Goal: Navigation & Orientation: Find specific page/section

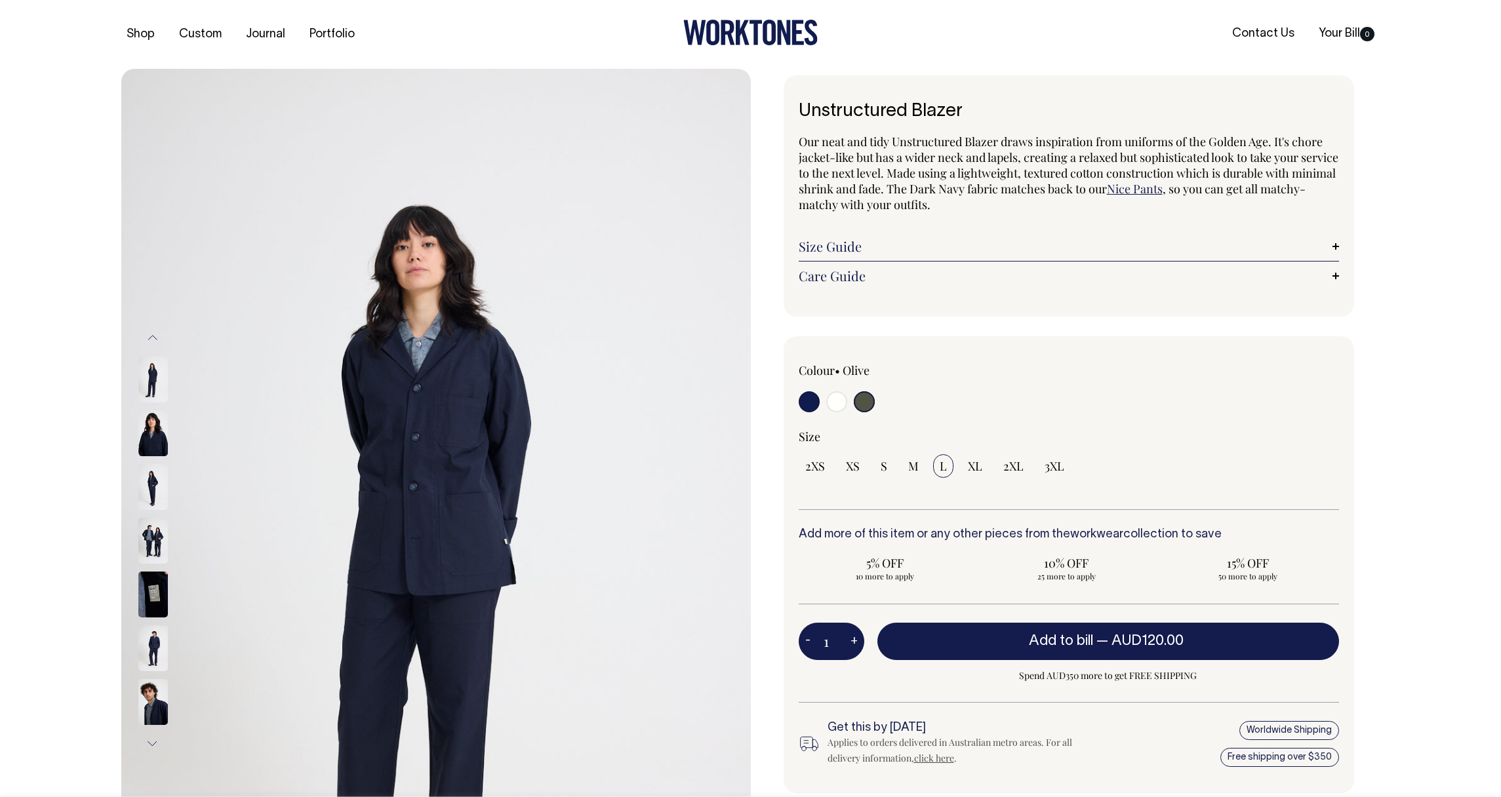
click at [123, 391] on img at bounding box center [435, 541] width 629 height 944
click at [129, 446] on img at bounding box center [435, 541] width 629 height 944
click at [138, 486] on img at bounding box center [153, 487] width 30 height 46
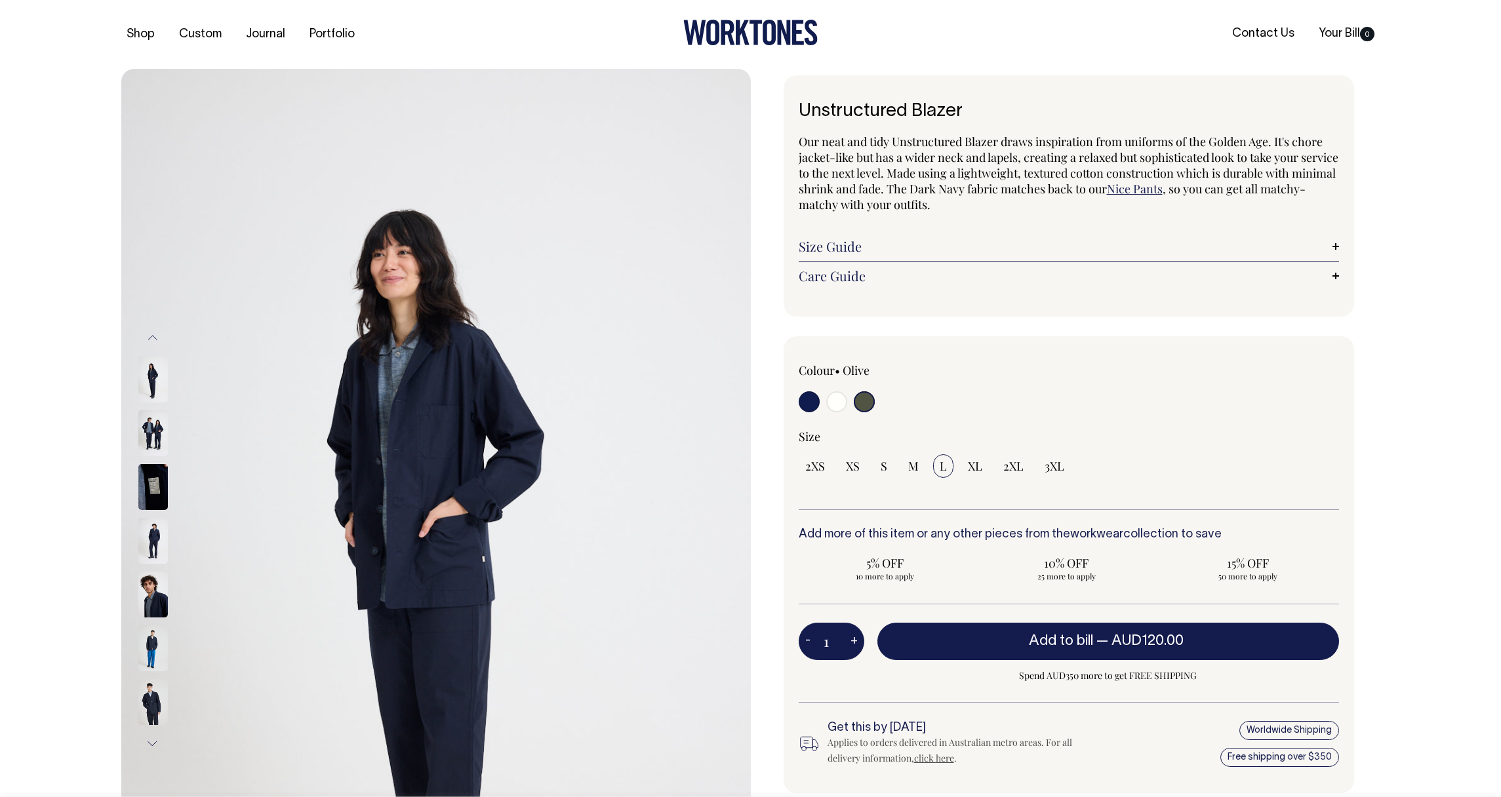
click at [149, 527] on img at bounding box center [153, 541] width 30 height 46
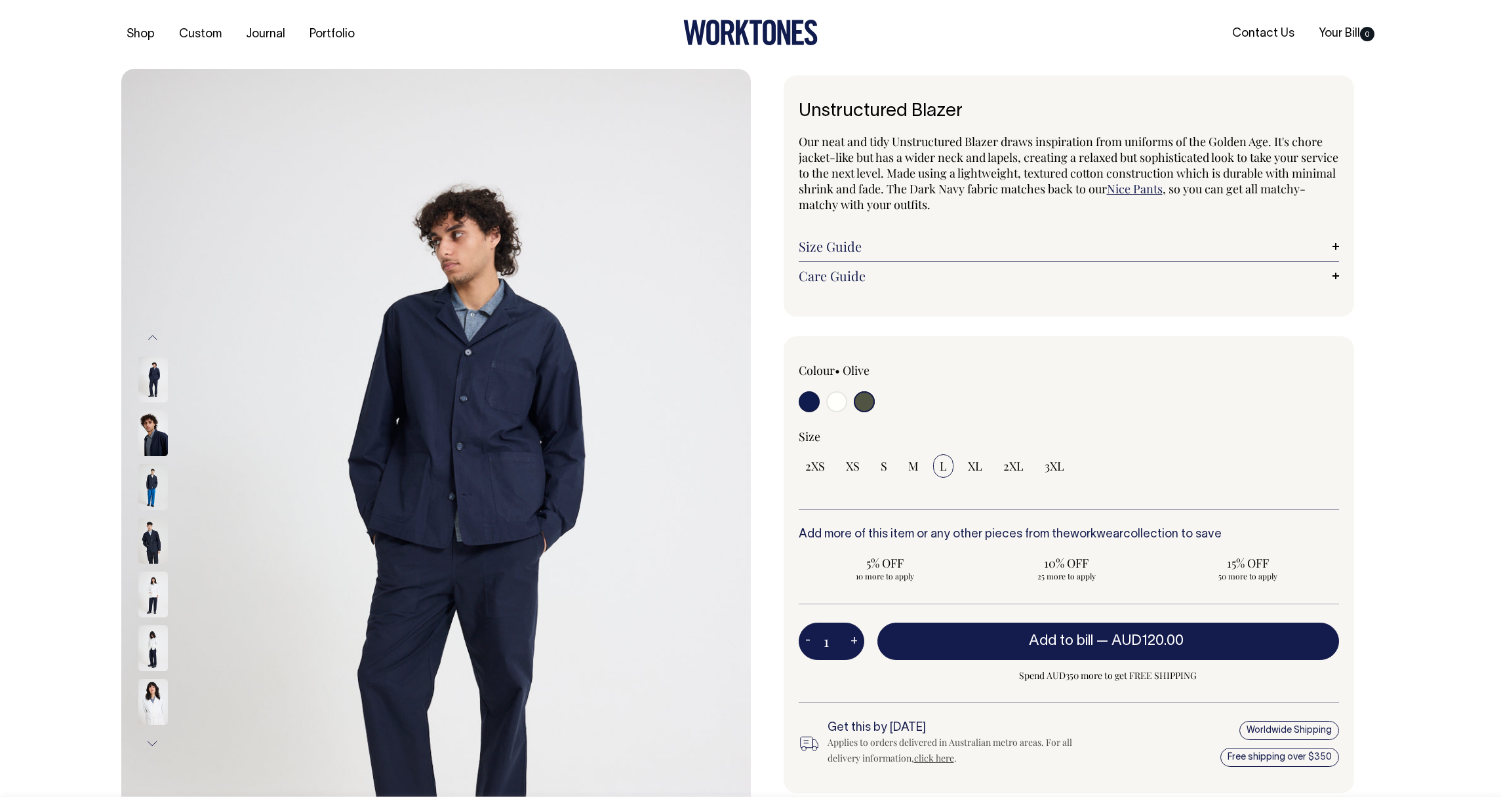
click at [138, 563] on div at bounding box center [171, 541] width 66 height 54
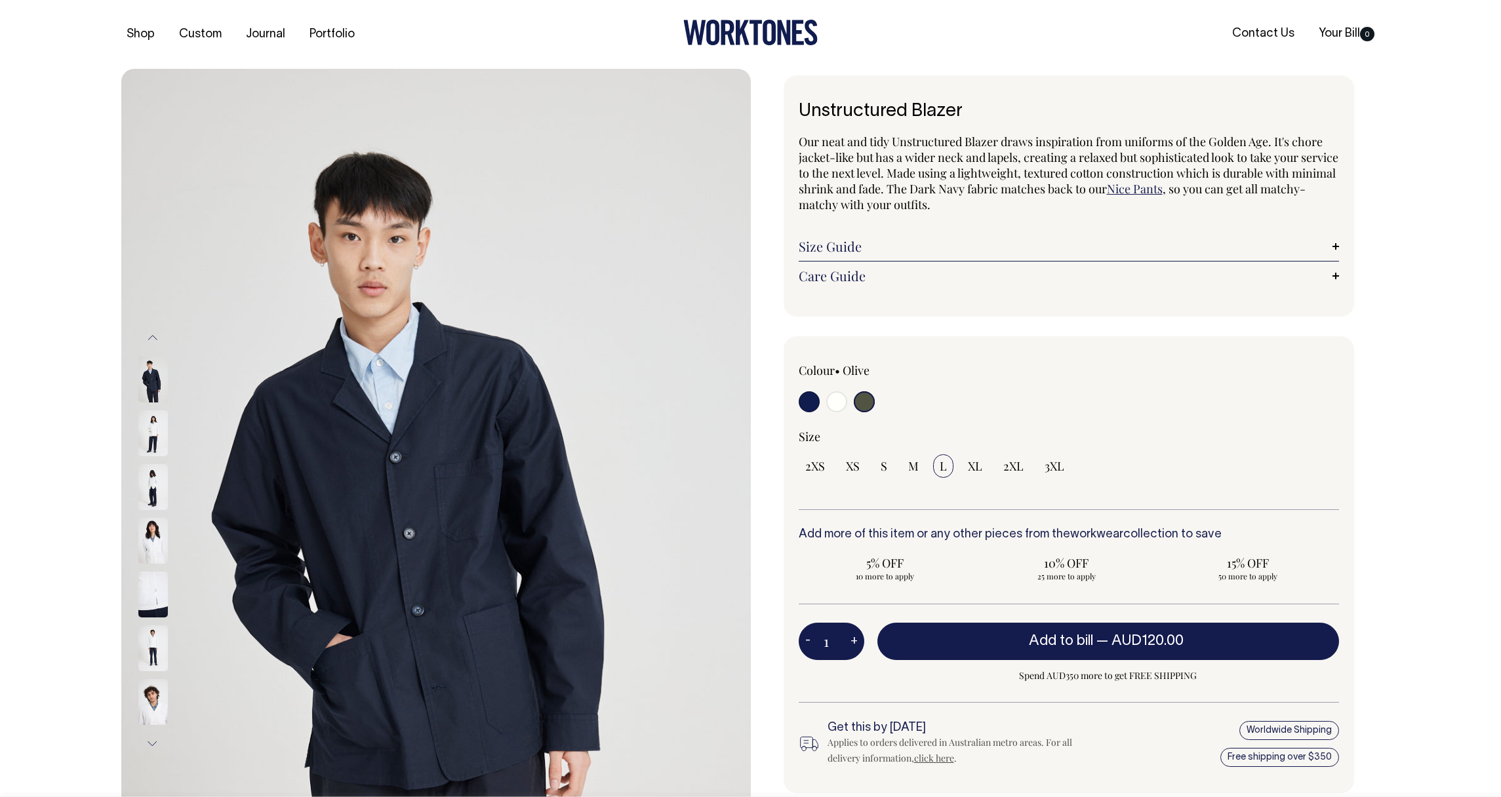
click at [138, 565] on div at bounding box center [171, 541] width 66 height 54
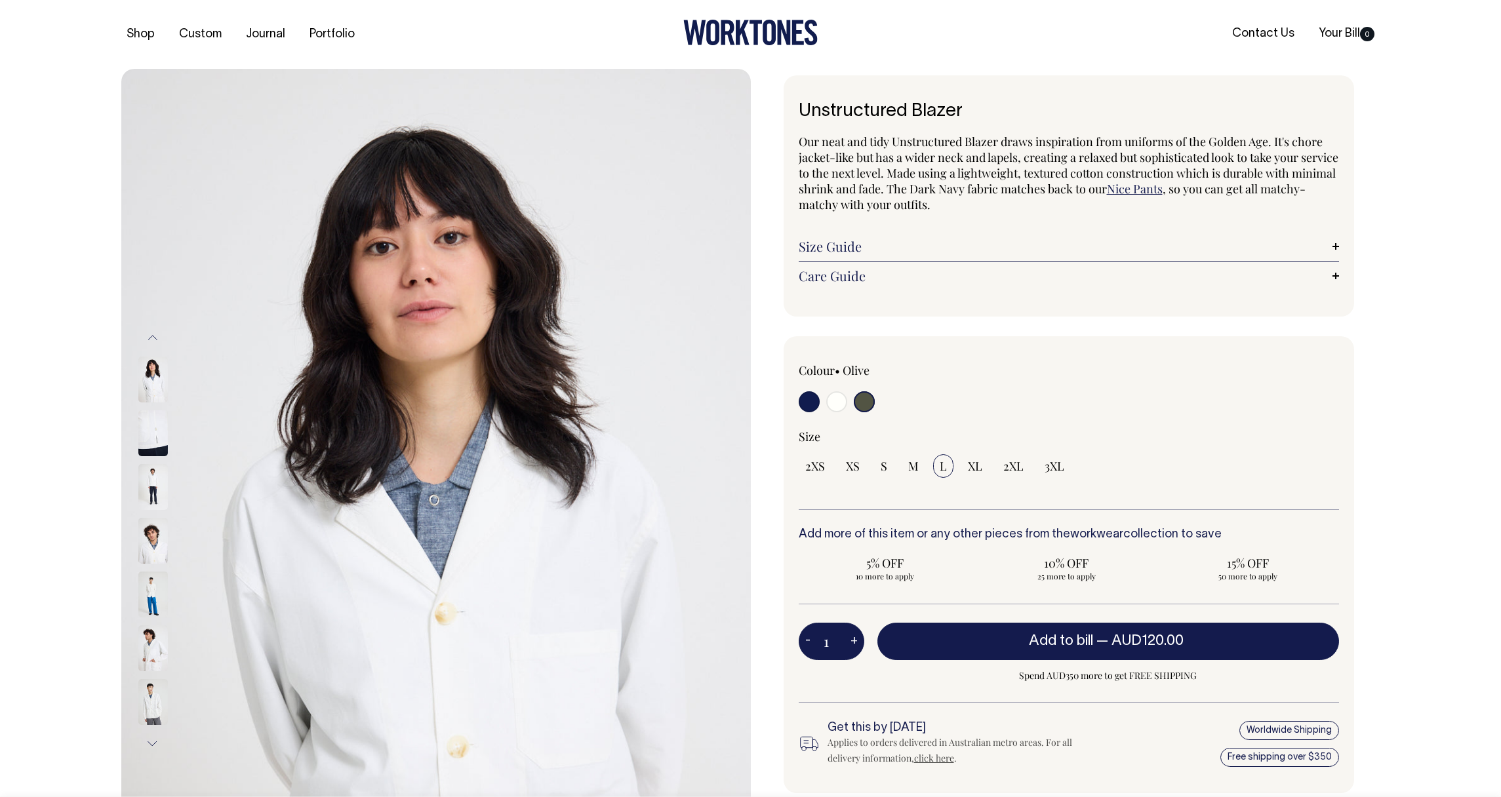
click at [138, 565] on div at bounding box center [171, 541] width 66 height 54
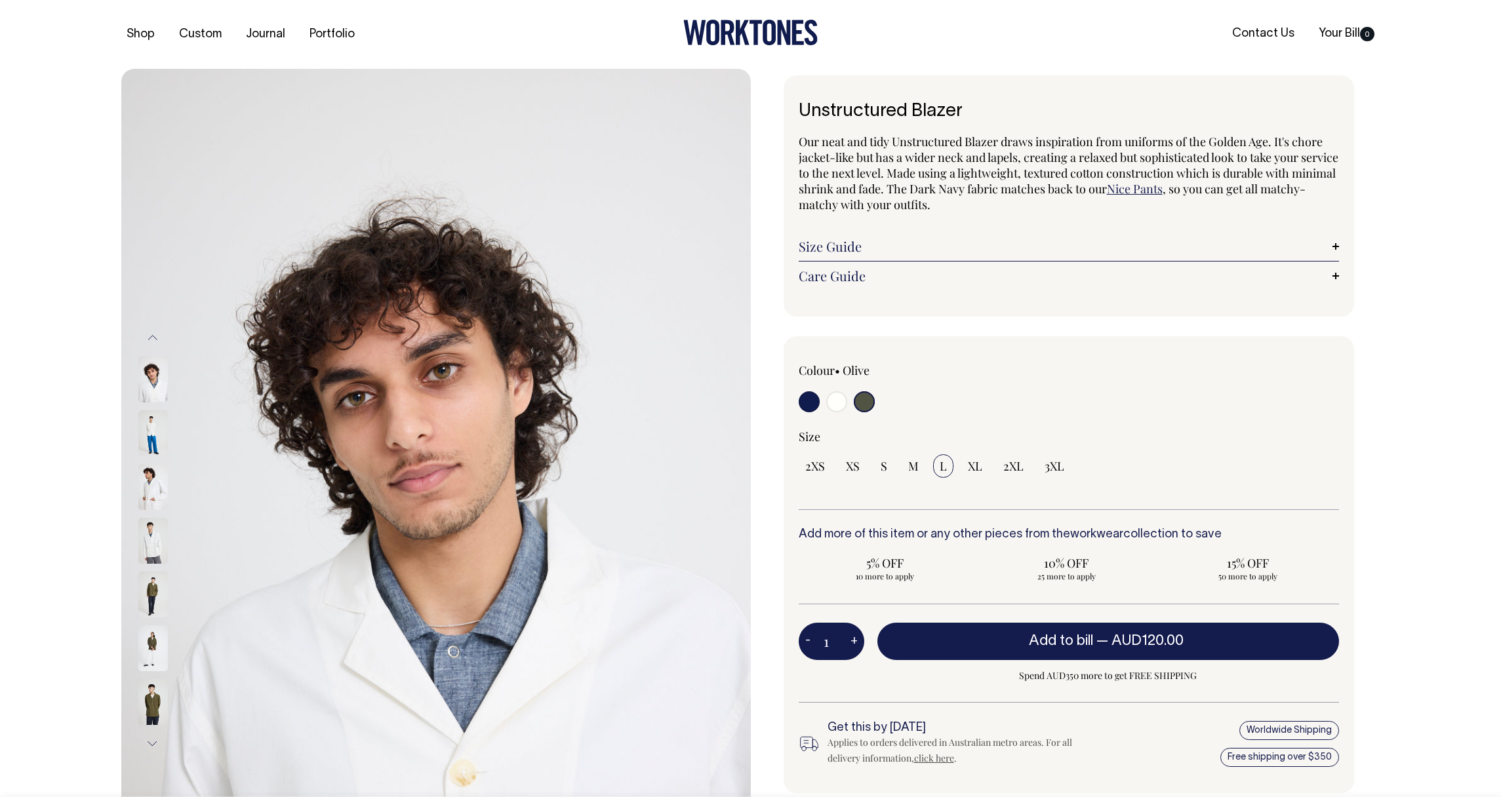
click at [142, 590] on div at bounding box center [171, 702] width 66 height 2957
click at [146, 576] on img at bounding box center [153, 595] width 30 height 46
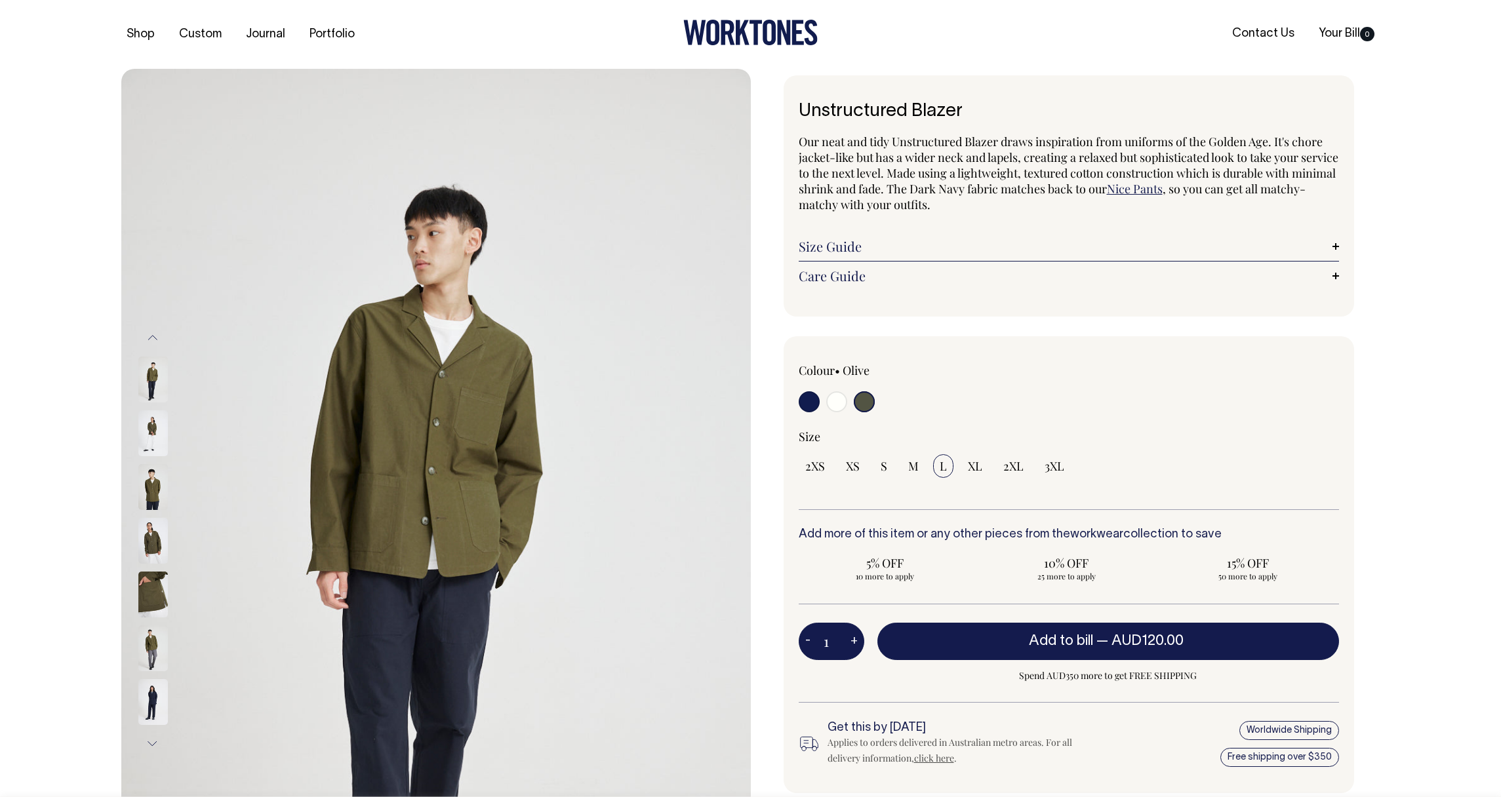
click at [148, 584] on img at bounding box center [153, 595] width 30 height 46
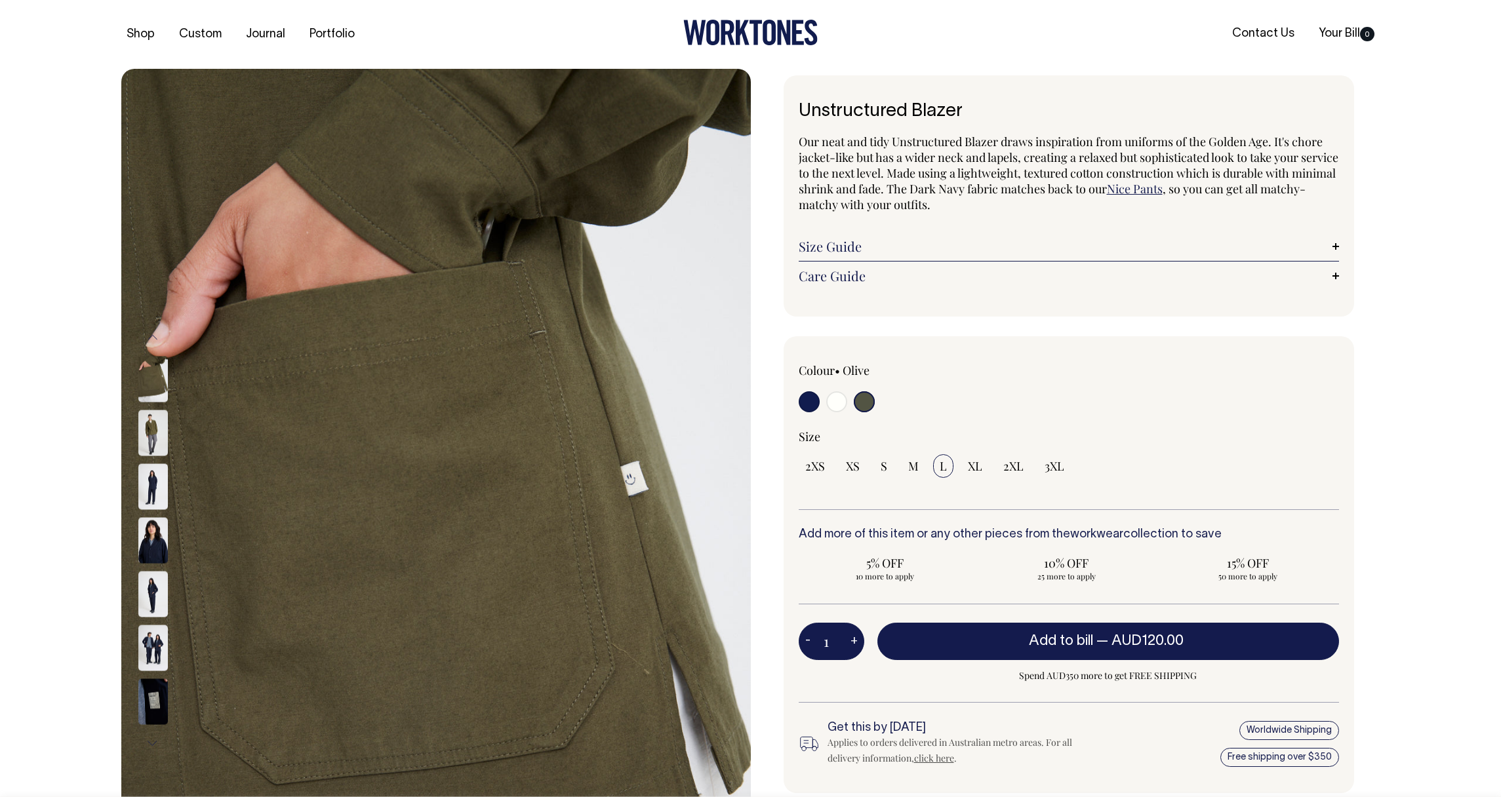
click at [148, 584] on img at bounding box center [153, 594] width 30 height 46
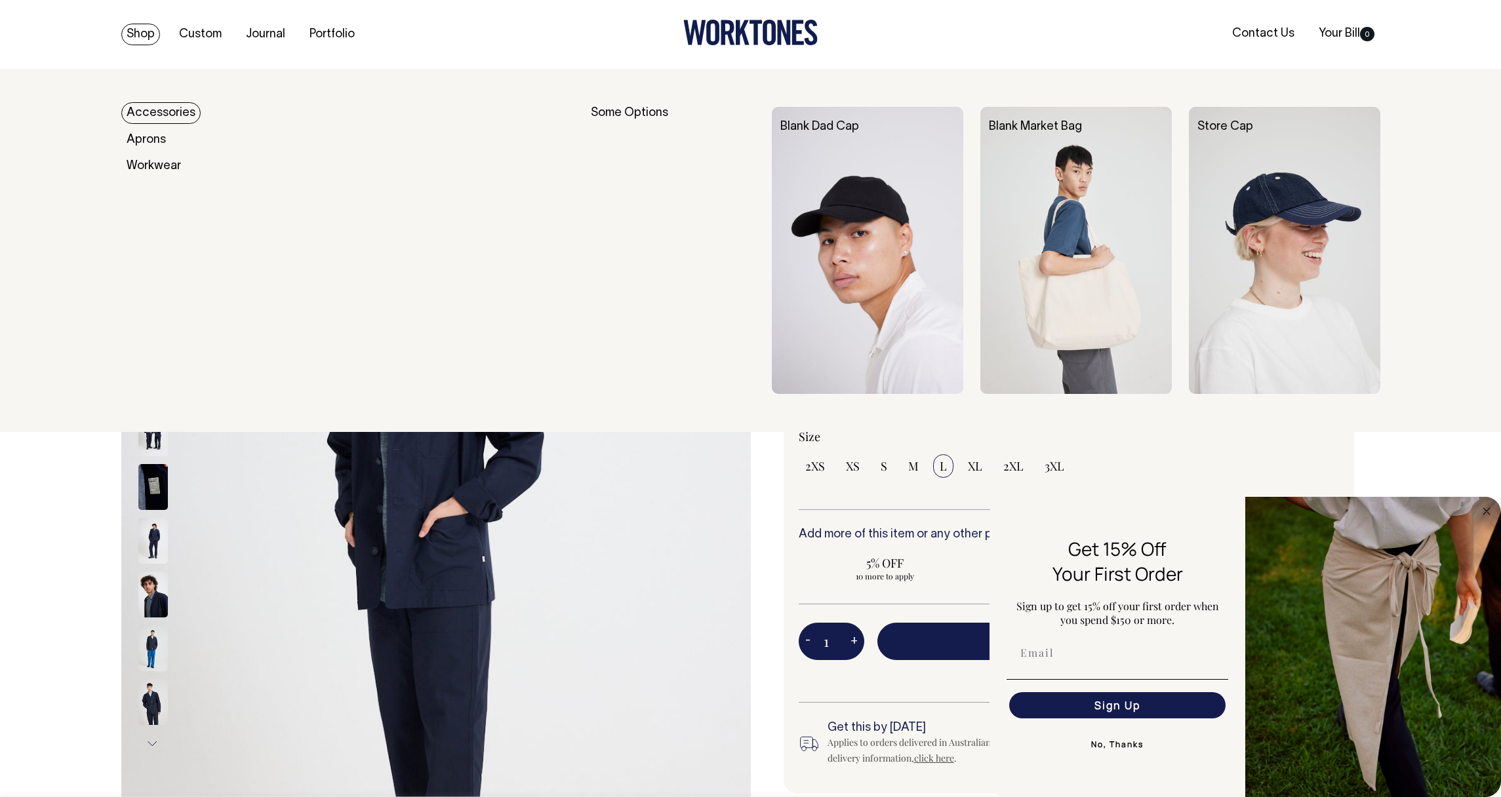
click at [128, 37] on link "Shop" at bounding box center [140, 35] width 39 height 22
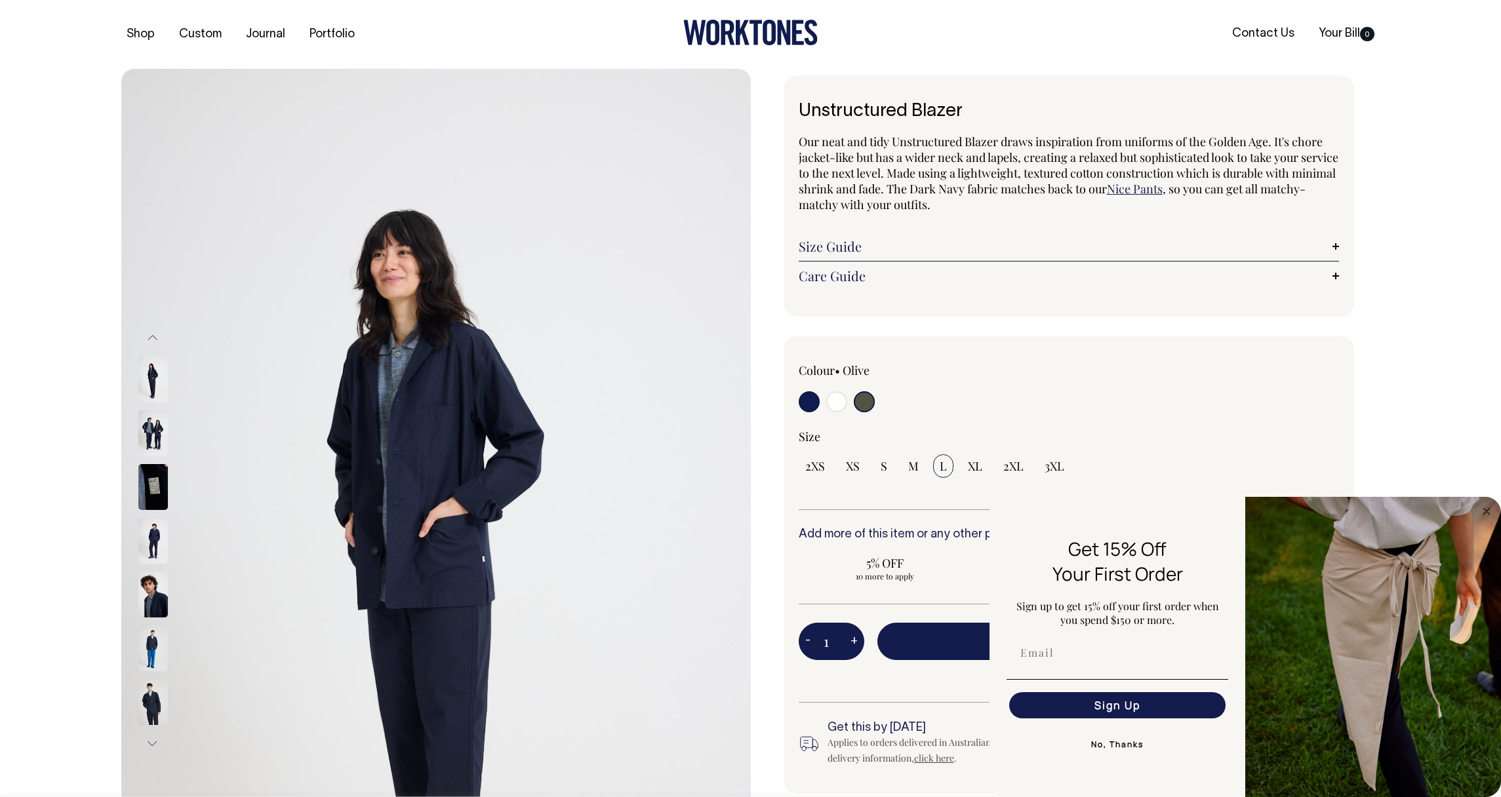
click at [1246, 22] on div "Shop Custom Journal Portfolio Contact Us Your Bill 0" at bounding box center [751, 34] width 1298 height 69
click at [1244, 35] on link "Contact Us" at bounding box center [1263, 34] width 73 height 22
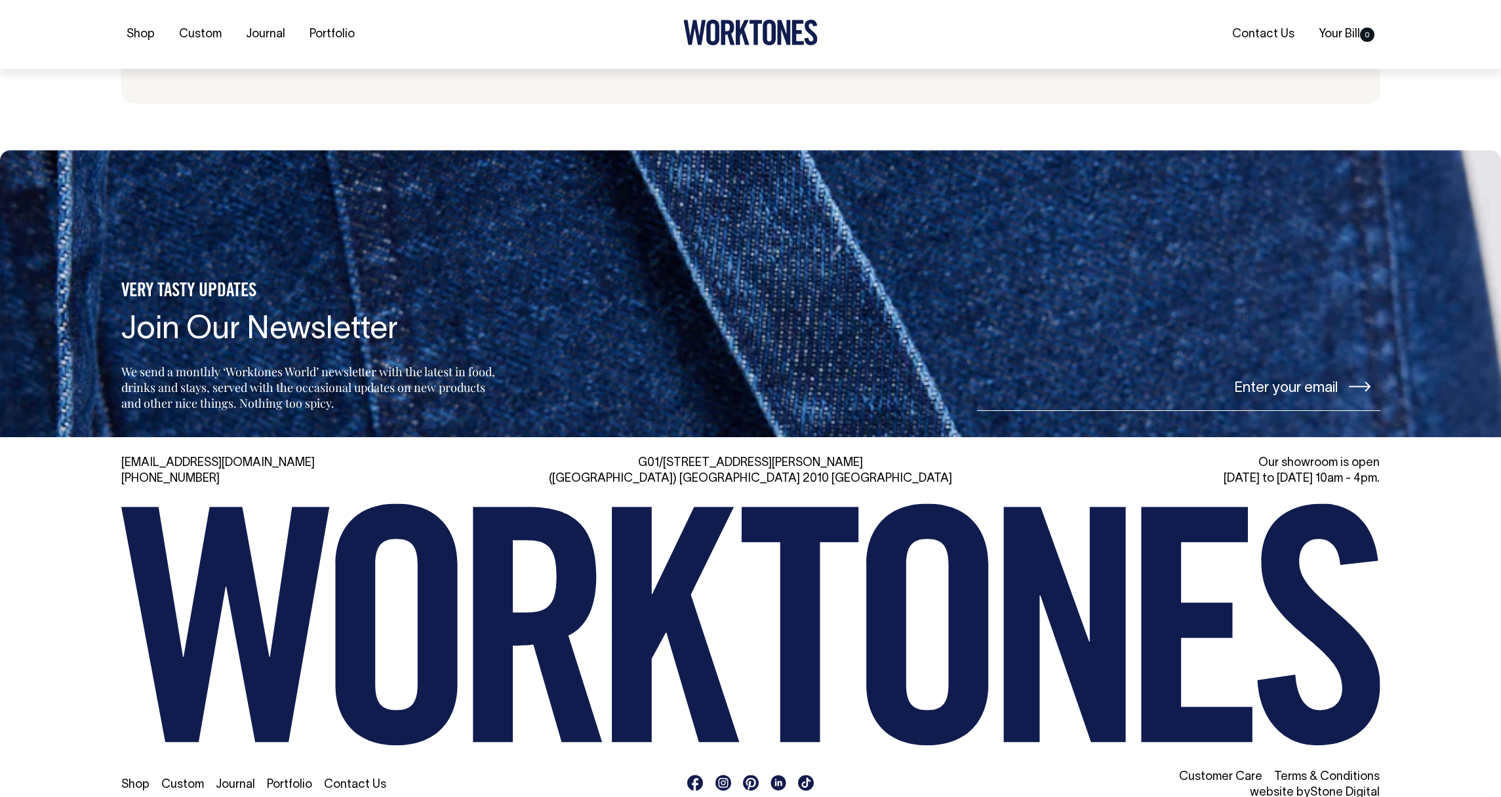
scroll to position [3114, 0]
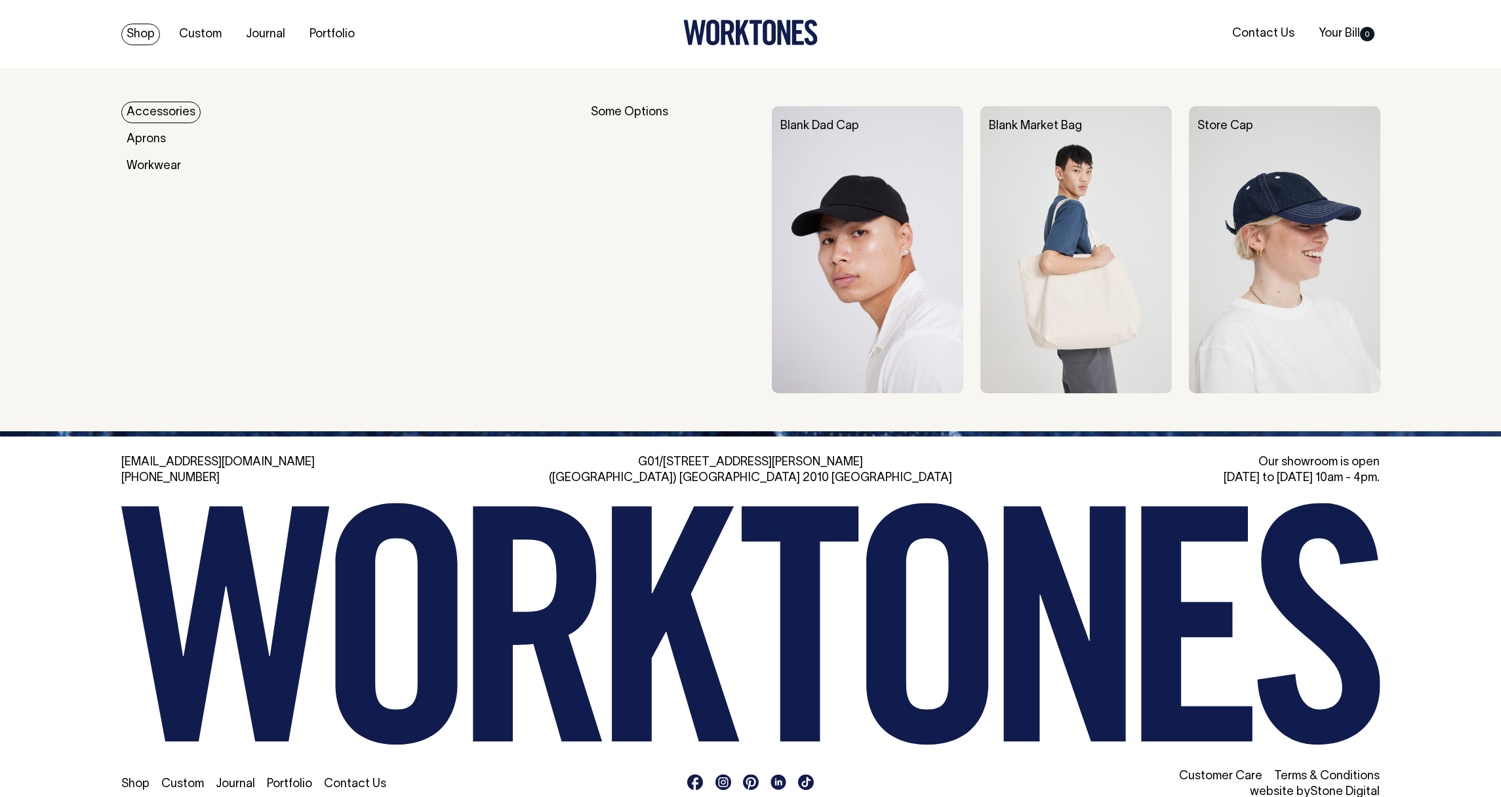
click at [138, 28] on link "Shop" at bounding box center [140, 35] width 39 height 22
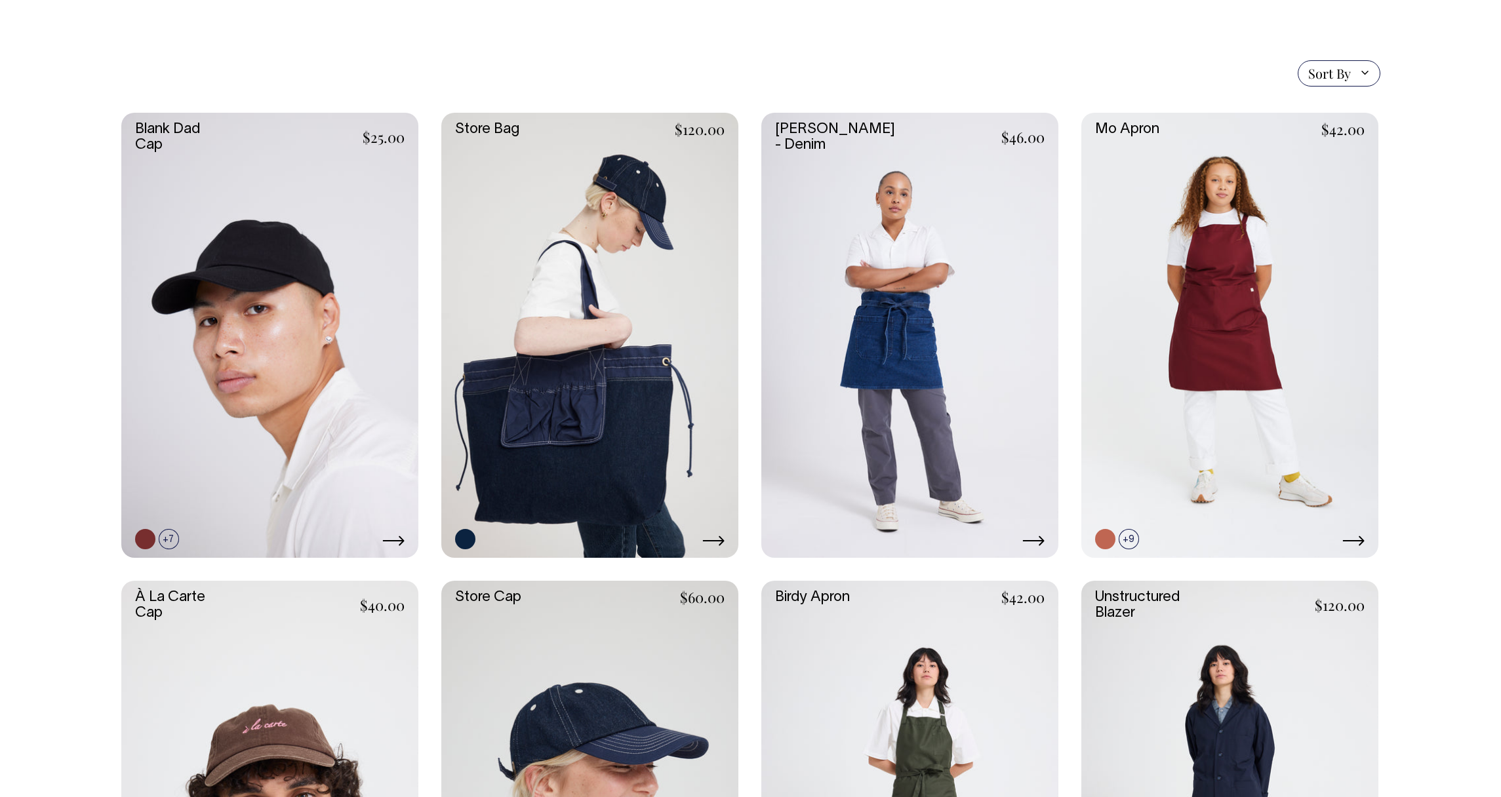
scroll to position [274, 0]
